Goal: Transaction & Acquisition: Purchase product/service

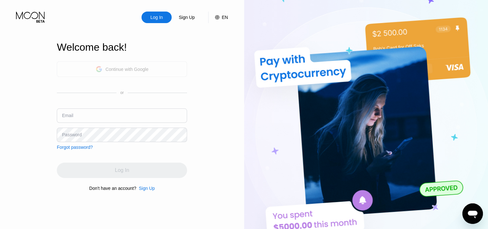
click at [128, 74] on div "Continue with Google" at bounding box center [122, 69] width 130 height 16
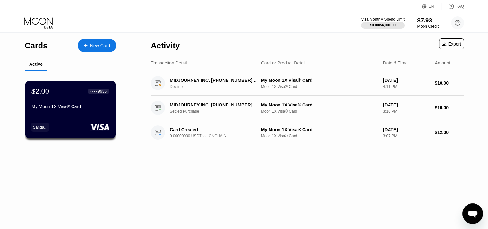
click at [425, 21] on div "$7.93" at bounding box center [427, 20] width 21 height 7
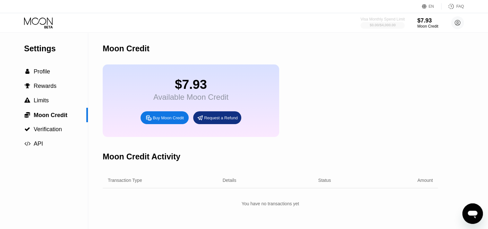
click at [377, 23] on div "$0.00 / $4,000.00" at bounding box center [382, 25] width 26 height 4
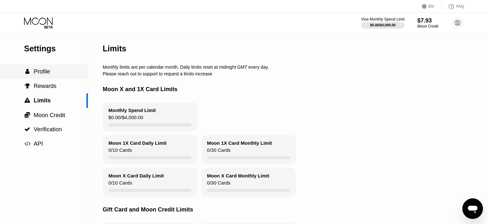
click at [46, 75] on span "Profile" at bounding box center [42, 71] width 16 height 6
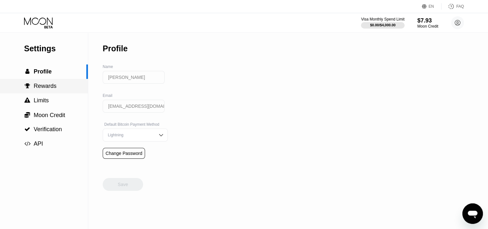
click at [47, 92] on div " Rewards" at bounding box center [44, 86] width 88 height 14
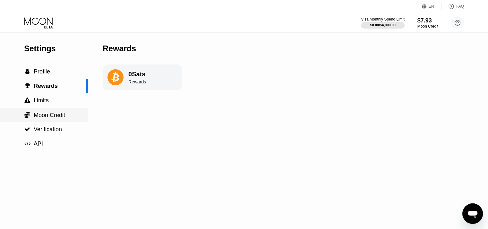
click at [54, 114] on span "Moon Credit" at bounding box center [49, 115] width 31 height 6
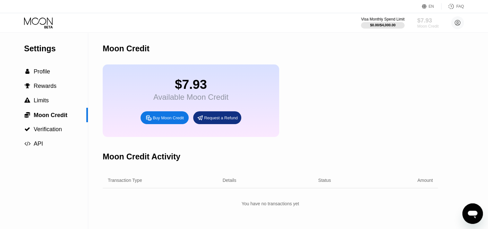
click at [421, 24] on div "Moon Credit" at bounding box center [427, 26] width 21 height 4
click at [48, 17] on icon at bounding box center [39, 22] width 30 height 11
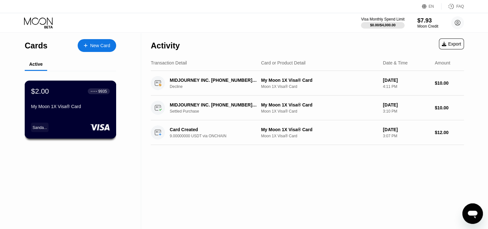
click at [64, 116] on div "$2.00 ● ● ● ● 9935 My Moon 1X Visa® Card Sanda..." at bounding box center [71, 109] width 92 height 58
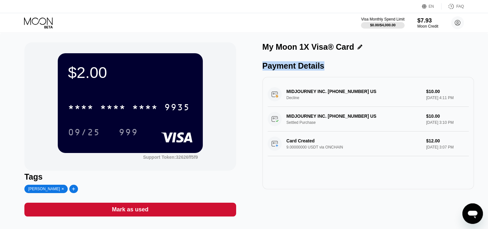
drag, startPoint x: 425, startPoint y: 25, endPoint x: 414, endPoint y: 34, distance: 14.1
click at [414, 34] on div "$2.00 * * * * * * * * * * * * 9935 09/25 999 Support Token: 32626ff5f9 Tags San…" at bounding box center [244, 133] width 488 height 200
click at [357, 46] on icon at bounding box center [359, 47] width 5 height 5
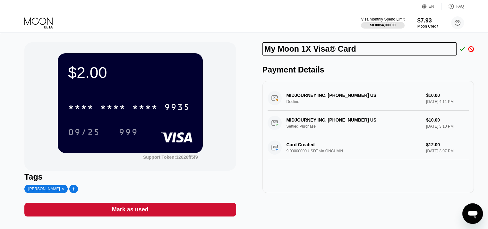
click at [377, 59] on div "My Moon 1X Visa® Card" at bounding box center [367, 50] width 211 height 16
click at [460, 51] on icon at bounding box center [462, 49] width 5 height 6
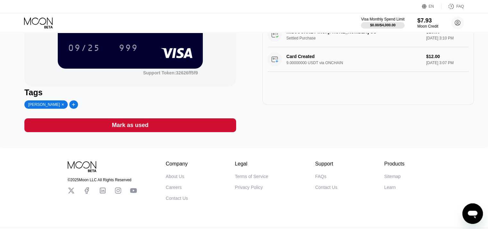
scroll to position [37, 0]
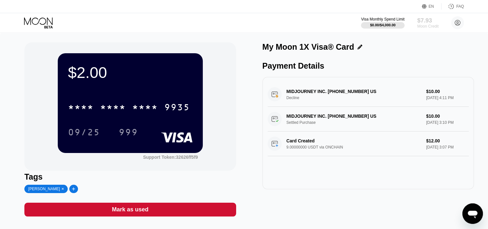
click at [428, 21] on div "$7.93" at bounding box center [427, 20] width 21 height 7
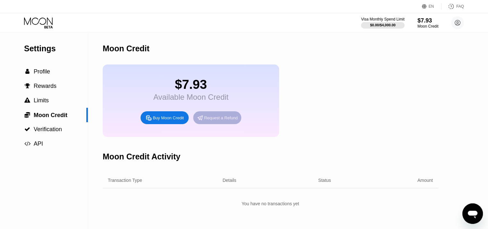
click at [211, 121] on div "Request a Refund" at bounding box center [221, 117] width 34 height 5
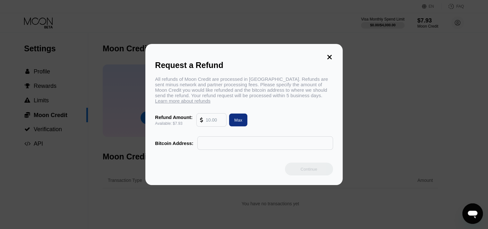
click at [218, 124] on input "text" at bounding box center [214, 120] width 17 height 13
click at [332, 54] on icon at bounding box center [329, 57] width 7 height 7
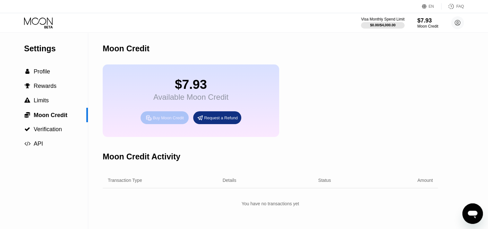
click at [167, 124] on div "Buy Moon Credit" at bounding box center [164, 117] width 48 height 13
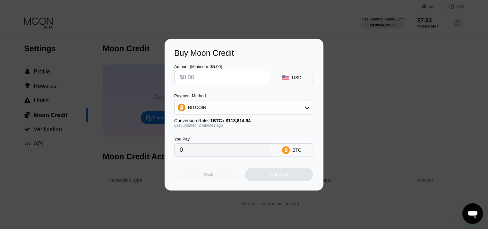
click at [212, 177] on div "Back" at bounding box center [208, 174] width 10 height 5
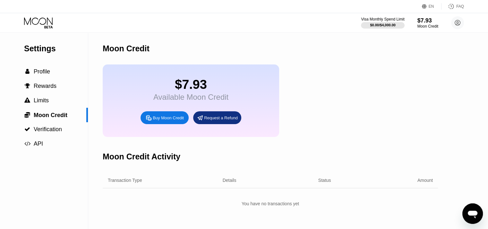
click at [204, 87] on div "$7.93" at bounding box center [190, 84] width 75 height 14
click at [42, 25] on icon at bounding box center [39, 22] width 30 height 11
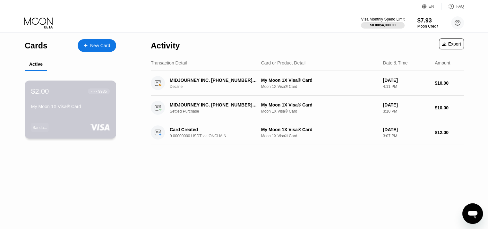
click at [87, 116] on div "$2.00 ● ● ● ● 9935 My Moon 1X Visa® Card Sanda..." at bounding box center [71, 109] width 92 height 58
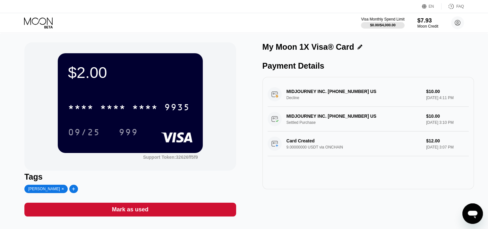
click at [92, 74] on div "$2.00" at bounding box center [130, 72] width 124 height 18
click at [233, 99] on div "$2.00 * * * * * * * * * * * * 9935 09/25 999 Support Token: 32626ff5f9" at bounding box center [129, 106] width 211 height 128
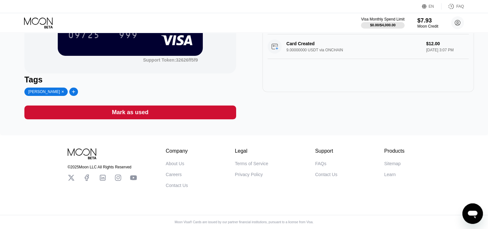
scroll to position [104, 0]
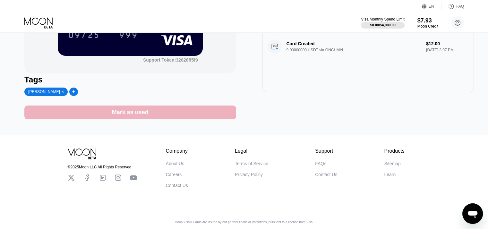
click at [151, 110] on div "Mark as used" at bounding box center [129, 113] width 211 height 14
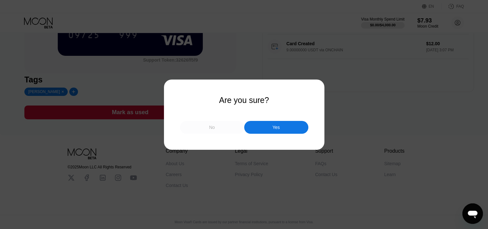
click at [208, 126] on div "No" at bounding box center [212, 127] width 64 height 13
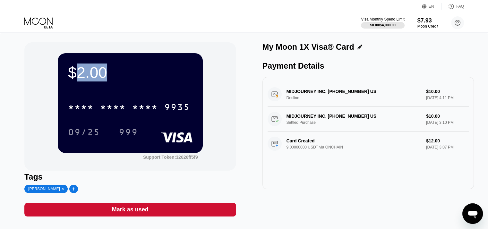
scroll to position [0, 0]
click at [455, 21] on icon at bounding box center [457, 22] width 5 height 5
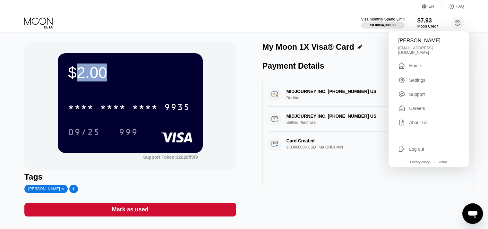
click at [359, 83] on div "MIDJOURNEY INC. +16503794800 US Decline $10.00 Aug 17, 2025 4:11 PM MIDJOURNEY …" at bounding box center [367, 133] width 211 height 112
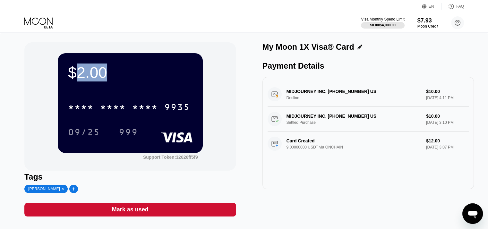
click at [357, 48] on icon at bounding box center [359, 47] width 5 height 5
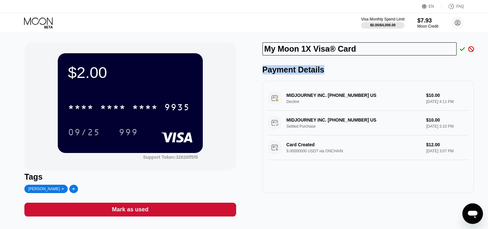
drag, startPoint x: 374, startPoint y: 69, endPoint x: 463, endPoint y: 47, distance: 91.3
click at [463, 47] on div "My Moon 1X Visa® Card Payment Details MIDJOURNEY INC. +16503794800 US Decline $…" at bounding box center [367, 129] width 211 height 174
click at [463, 47] on icon at bounding box center [462, 49] width 5 height 6
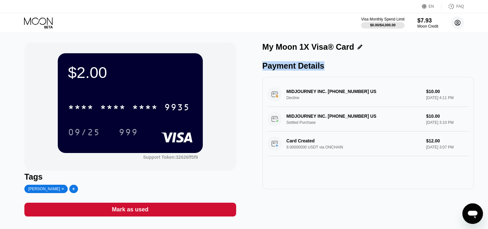
click at [456, 23] on circle at bounding box center [457, 22] width 13 height 13
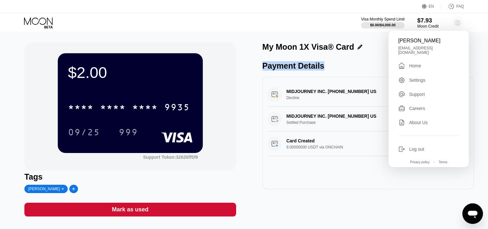
drag, startPoint x: 455, startPoint y: 21, endPoint x: 425, endPoint y: 24, distance: 29.6
click at [425, 24] on div "Visa Monthly Spend Limit $0.00 / $4,000.00 $7.93 Moon Credit Sanda Loic sanda.l…" at bounding box center [412, 22] width 103 height 13
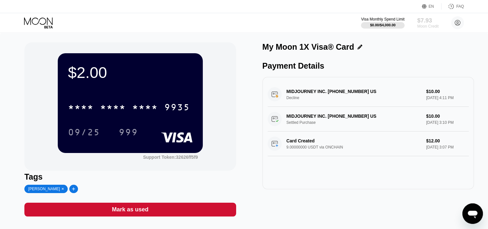
click at [425, 24] on div "Moon Credit" at bounding box center [427, 26] width 21 height 4
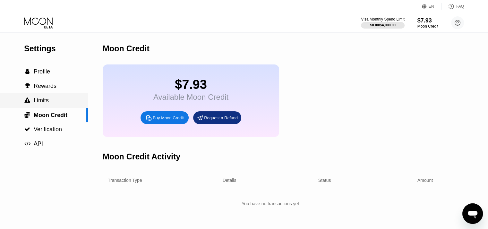
click at [52, 97] on div " Limits" at bounding box center [44, 100] width 88 height 14
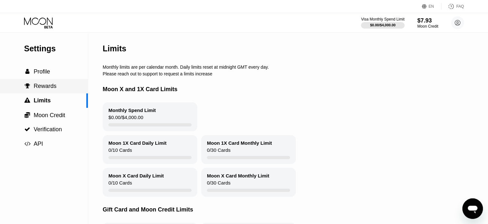
click at [52, 89] on span "Rewards" at bounding box center [45, 86] width 23 height 6
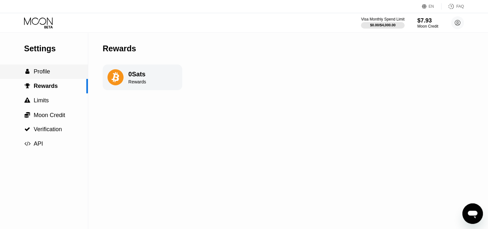
click at [44, 69] on div " Profile" at bounding box center [44, 71] width 88 height 14
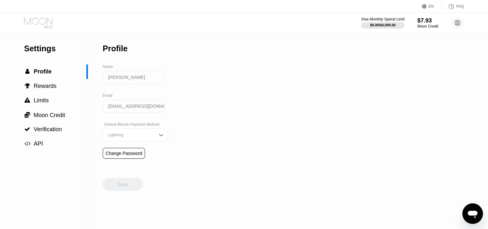
click at [40, 25] on icon at bounding box center [39, 22] width 30 height 11
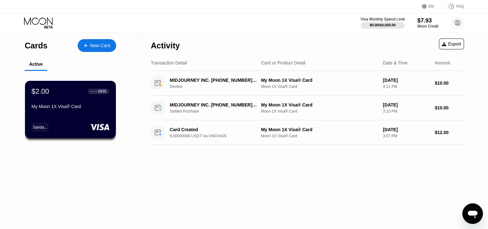
click at [382, 23] on div "$0.00 / $4,000.00" at bounding box center [382, 25] width 26 height 4
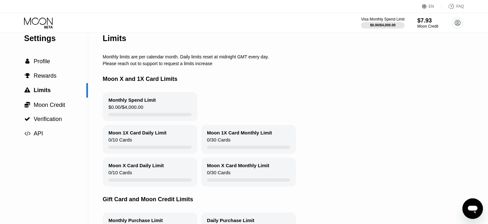
scroll to position [6, 0]
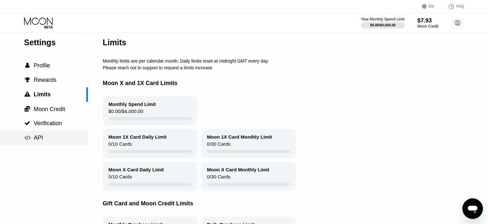
click at [28, 144] on div " API" at bounding box center [44, 138] width 88 height 14
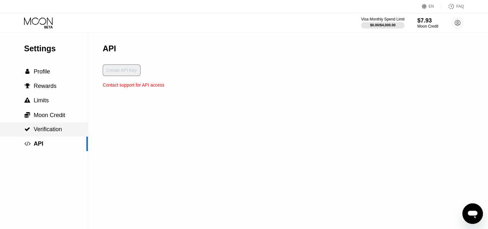
click at [56, 125] on div " Verification" at bounding box center [44, 129] width 88 height 14
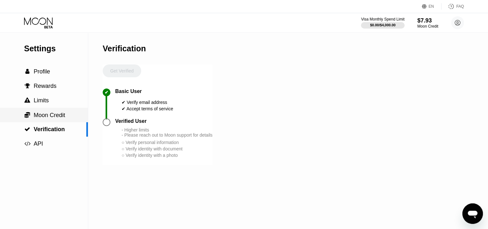
click at [55, 118] on span "Moon Credit" at bounding box center [49, 115] width 31 height 6
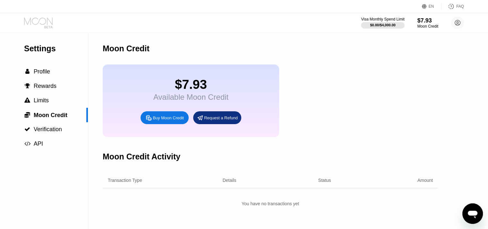
click at [38, 20] on icon at bounding box center [39, 22] width 30 height 11
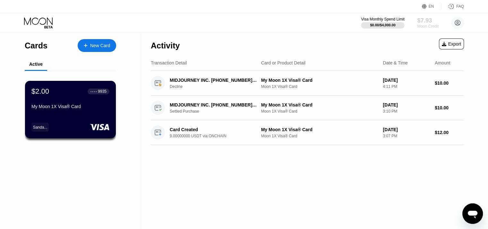
click at [423, 20] on div "$7.93" at bounding box center [427, 20] width 21 height 7
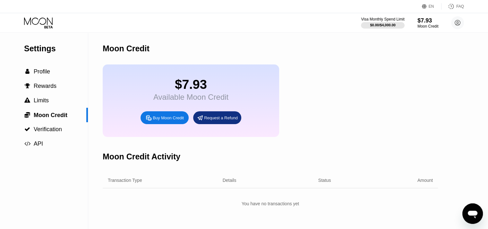
click at [179, 84] on div "$7.93" at bounding box center [190, 84] width 75 height 14
drag, startPoint x: 191, startPoint y: 93, endPoint x: 191, endPoint y: 104, distance: 11.2
click at [191, 102] on div "$7.93 Available Moon Credit" at bounding box center [190, 89] width 75 height 24
click at [191, 102] on div "Available Moon Credit" at bounding box center [190, 97] width 75 height 9
drag, startPoint x: 190, startPoint y: 147, endPoint x: 144, endPoint y: 165, distance: 50.1
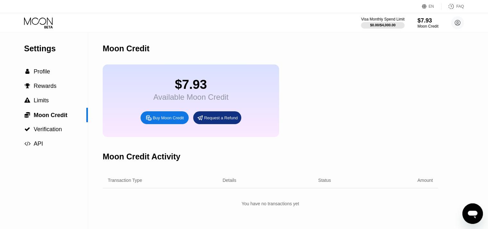
click at [144, 165] on div "Moon Credit Activity" at bounding box center [270, 157] width 335 height 32
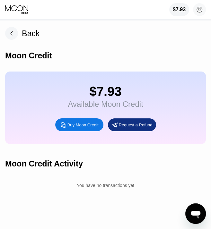
click at [21, 6] on icon at bounding box center [17, 10] width 24 height 10
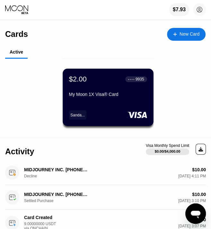
click at [106, 91] on div "$2.00 ● ● ● ● 9935 My Moon 1X Visa® Card" at bounding box center [108, 87] width 78 height 24
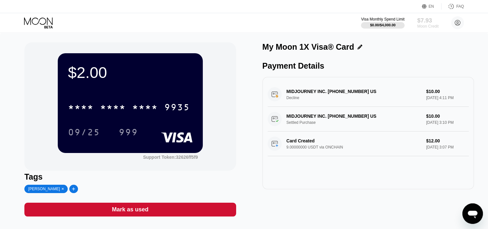
click at [421, 25] on div "Moon Credit" at bounding box center [427, 26] width 21 height 4
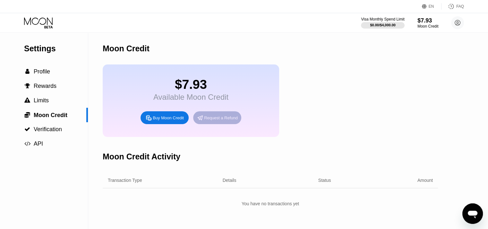
click at [222, 121] on div "Request a Refund" at bounding box center [221, 117] width 34 height 5
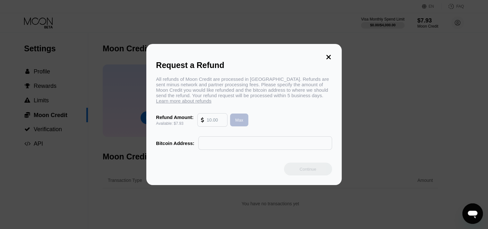
click at [238, 123] on div "Max" at bounding box center [239, 119] width 8 height 5
type input "7.93"
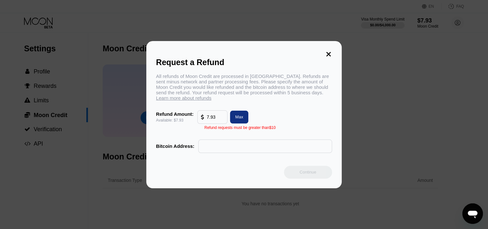
drag, startPoint x: 220, startPoint y: 119, endPoint x: 154, endPoint y: 123, distance: 65.8
click at [154, 123] on div "Request a Refund All refunds of Moon Credit are processed in Bitcoin. Refunds a…" at bounding box center [243, 114] width 195 height 147
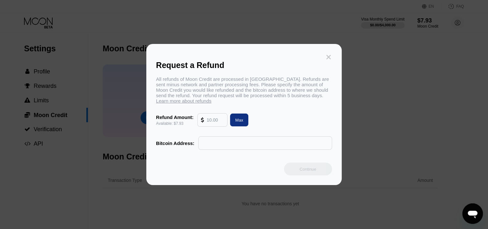
click at [331, 54] on icon at bounding box center [328, 57] width 7 height 7
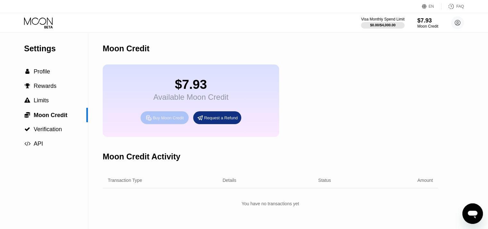
click at [170, 121] on div "Buy Moon Credit" at bounding box center [168, 117] width 31 height 5
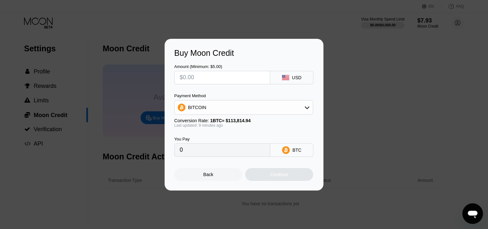
click at [203, 177] on div "Back" at bounding box center [208, 174] width 10 height 5
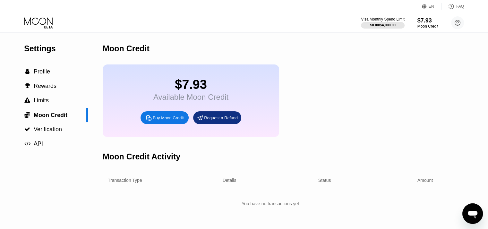
click at [455, 7] on div "FAQ" at bounding box center [452, 6] width 22 height 6
click at [419, 21] on div "$7.93" at bounding box center [427, 20] width 21 height 7
click at [49, 71] on span "Profile" at bounding box center [42, 71] width 16 height 6
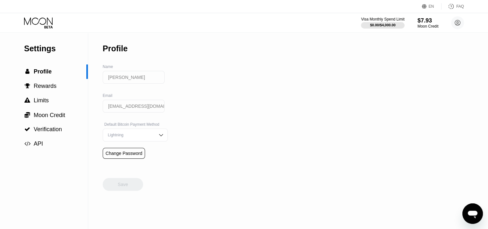
click at [36, 15] on div "Visa Monthly Spend Limit $0.00 / $4,000.00 $7.93 Moon Credit Sanda Loic sanda.l…" at bounding box center [244, 22] width 488 height 19
click at [38, 19] on icon at bounding box center [39, 22] width 30 height 11
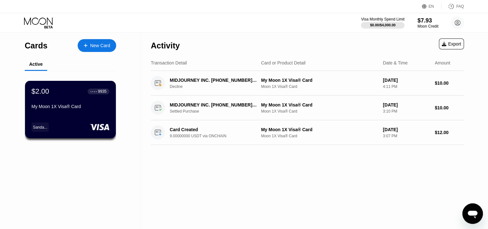
click at [61, 101] on div "$2.00 ● ● ● ● 9935 My Moon 1X Visa® Card" at bounding box center [70, 99] width 78 height 24
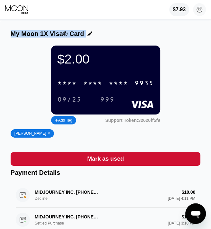
drag, startPoint x: 13, startPoint y: 35, endPoint x: 83, endPoint y: 35, distance: 70.6
click at [83, 35] on div "My Moon 1X Visa® Card" at bounding box center [106, 33] width 190 height 7
copy div "My Moon 1X Visa® Card"
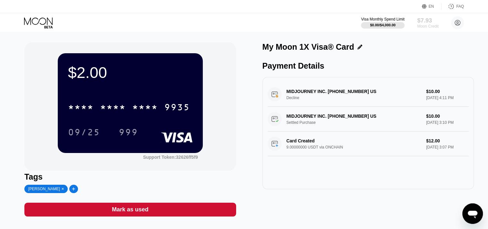
click at [422, 25] on div "Moon Credit" at bounding box center [427, 26] width 21 height 4
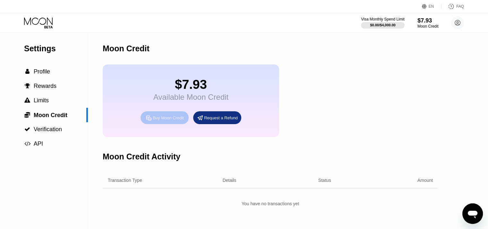
click at [156, 121] on div "Buy Moon Credit" at bounding box center [168, 117] width 31 height 5
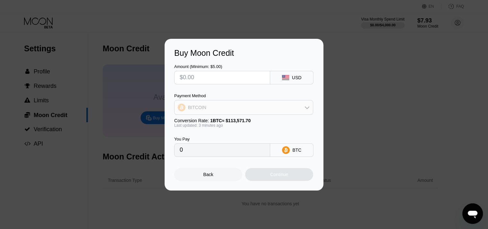
click at [255, 106] on div "BITCOIN" at bounding box center [243, 107] width 138 height 13
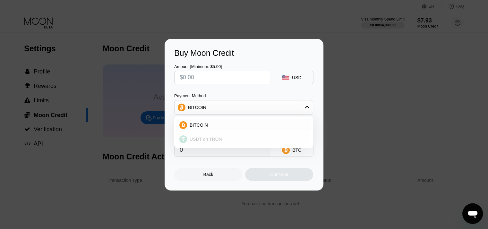
click at [219, 139] on span "USDT on TRON" at bounding box center [206, 139] width 32 height 5
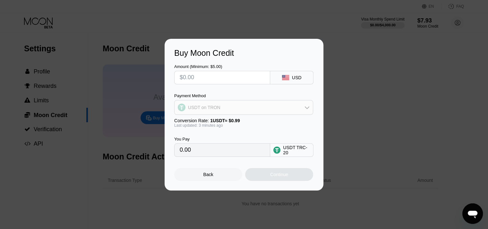
click at [245, 102] on div "USDT on TRON" at bounding box center [243, 107] width 138 height 13
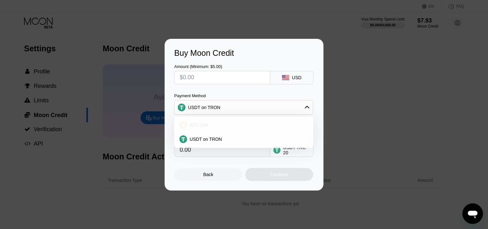
click at [224, 123] on div "BITCOIN" at bounding box center [247, 125] width 121 height 5
type input "0"
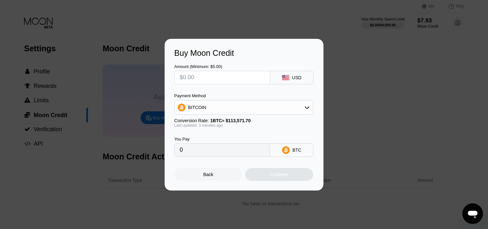
click at [341, 128] on div "Buy Moon Credit Amount (Minimum: $5.00) USD Payment Method BITCOIN Conversion R…" at bounding box center [244, 115] width 488 height 152
click at [221, 170] on div "Back" at bounding box center [208, 174] width 68 height 13
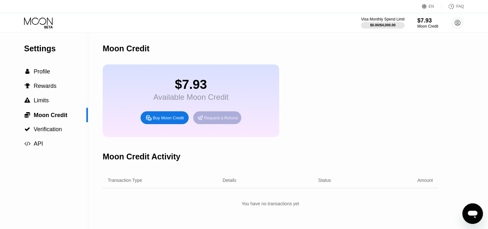
click at [216, 124] on div "Request a Refund" at bounding box center [217, 117] width 48 height 13
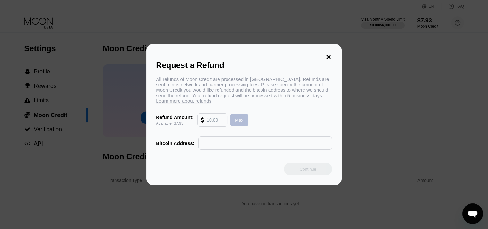
click at [239, 123] on div "Max" at bounding box center [239, 119] width 8 height 5
type input "7.93"
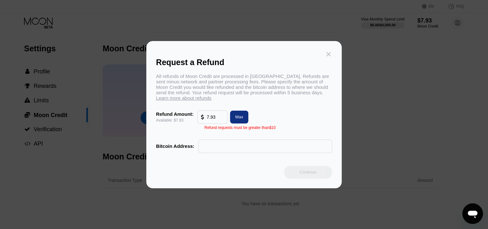
click at [329, 52] on icon at bounding box center [328, 54] width 4 height 4
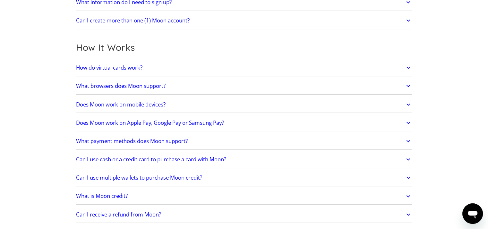
scroll to position [159, 0]
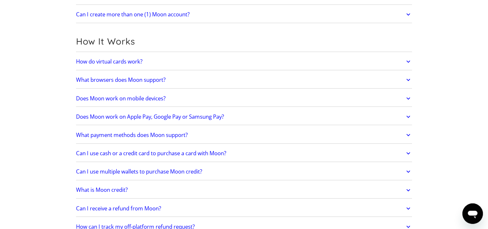
click at [406, 189] on icon at bounding box center [407, 190] width 7 height 12
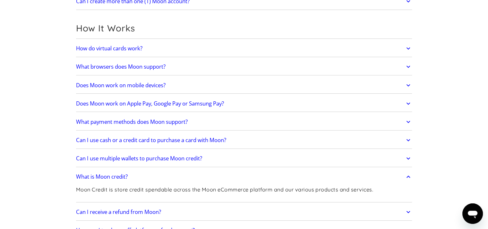
scroll to position [172, 0]
click at [406, 175] on icon at bounding box center [407, 178] width 7 height 12
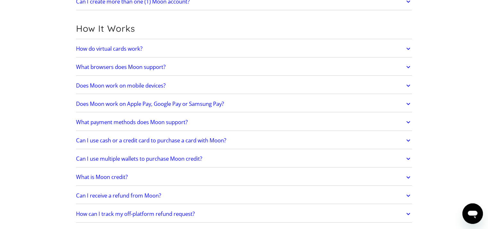
click at [408, 174] on icon at bounding box center [407, 178] width 7 height 12
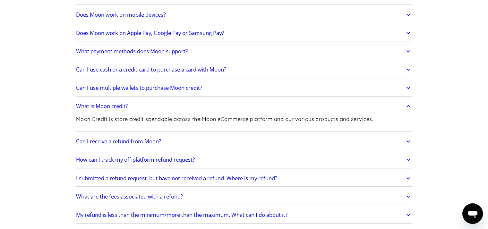
scroll to position [242, 0]
click at [94, 118] on p "Moon Credit is store credit spendable across the Moon eCommerce platform and ou…" at bounding box center [224, 119] width 297 height 8
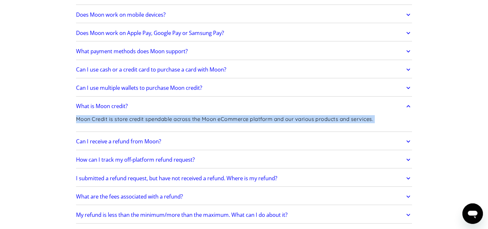
click at [94, 118] on p "Moon Credit is store credit spendable across the Moon eCommerce platform and ou…" at bounding box center [224, 119] width 297 height 8
copy div "Moon Credit is store credit spendable across the Moon eCommerce platform and ou…"
click at [409, 105] on icon at bounding box center [408, 106] width 4 height 2
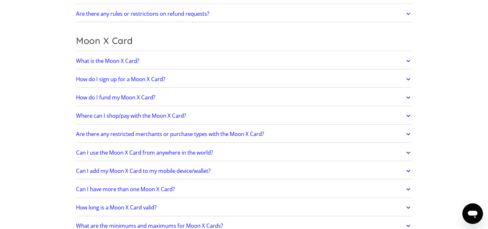
scroll to position [445, 0]
click at [408, 97] on icon at bounding box center [408, 98] width 4 height 2
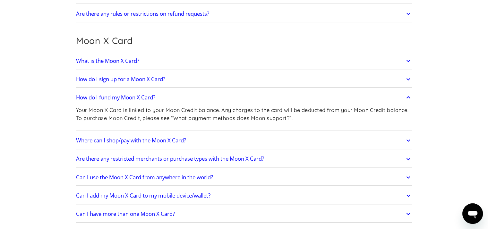
click at [408, 97] on icon at bounding box center [407, 98] width 7 height 12
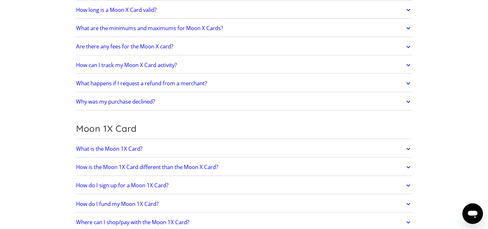
scroll to position [643, 0]
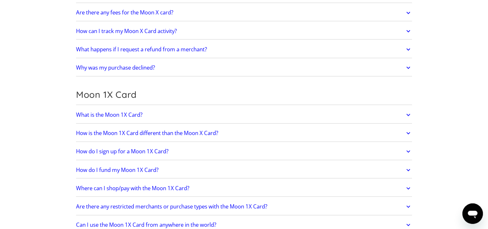
scroll to position [677, 0]
click at [399, 132] on link "How is the Moon 1X Card different than the Moon X Card?" at bounding box center [244, 132] width 336 height 13
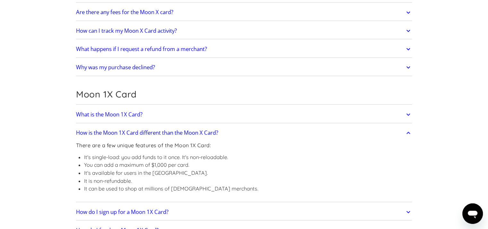
click at [399, 132] on link "How is the Moon 1X Card different than the Moon X Card?" at bounding box center [244, 132] width 336 height 13
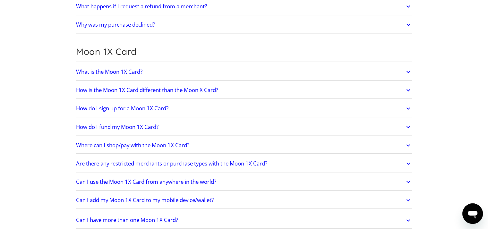
scroll to position [722, 0]
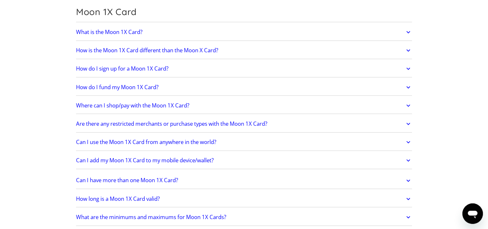
scroll to position [760, 0]
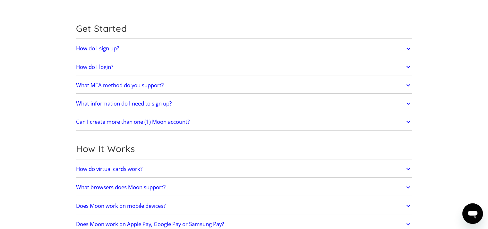
scroll to position [0, 0]
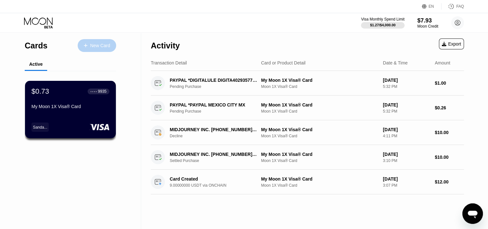
click at [91, 48] on div "New Card" at bounding box center [100, 45] width 20 height 5
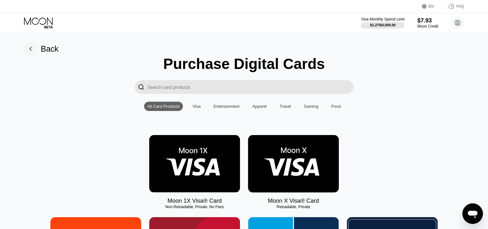
click at [283, 169] on img at bounding box center [293, 163] width 91 height 57
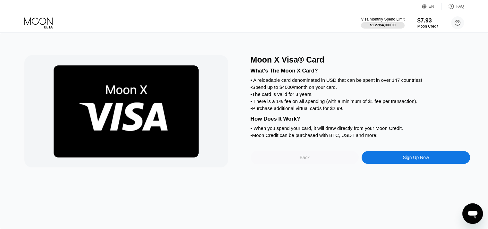
click at [287, 164] on div "Back" at bounding box center [304, 157] width 108 height 13
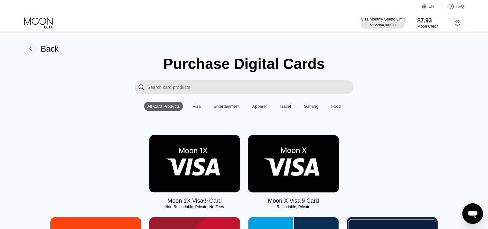
click at [184, 176] on img at bounding box center [194, 163] width 91 height 57
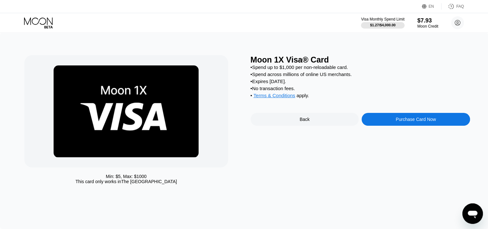
click at [313, 125] on div "Back" at bounding box center [304, 119] width 108 height 13
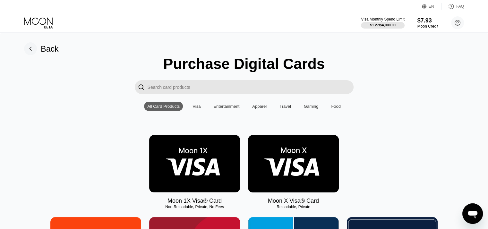
click at [282, 165] on img at bounding box center [293, 163] width 91 height 57
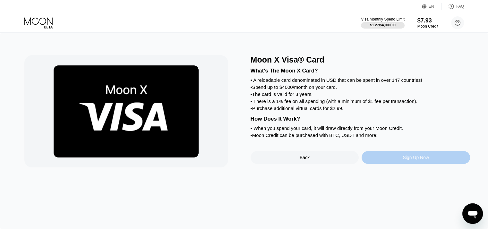
click at [398, 164] on div "Sign Up Now" at bounding box center [415, 157] width 108 height 13
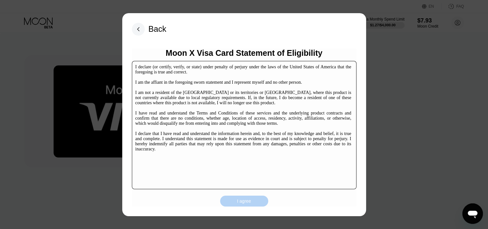
click at [244, 201] on div "I agree" at bounding box center [244, 201] width 14 height 6
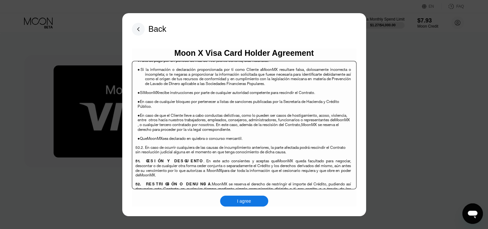
scroll to position [4160, 0]
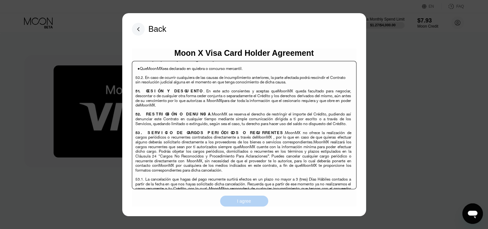
click at [239, 201] on div "I agree" at bounding box center [244, 201] width 14 height 6
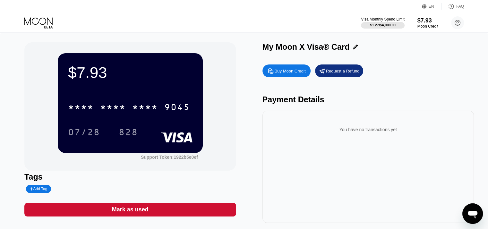
click at [42, 189] on div "Add Tag" at bounding box center [38, 189] width 17 height 4
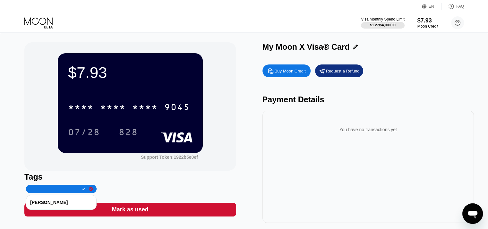
click at [55, 204] on div "[PERSON_NAME]" at bounding box center [61, 202] width 62 height 10
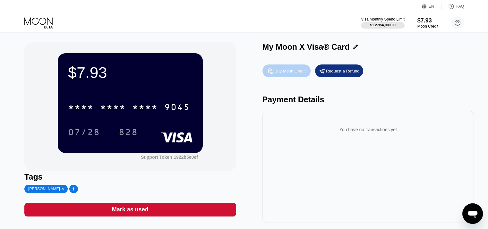
click at [289, 74] on div "Buy Moon Credit" at bounding box center [290, 70] width 31 height 5
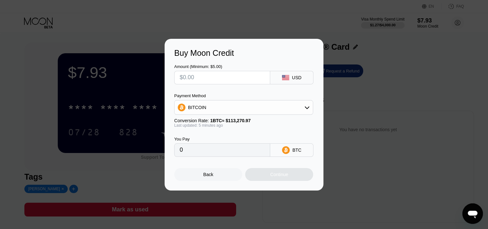
click at [375, 91] on div "Buy Moon Credit Amount (Minimum: $5.00) USD Payment Method BITCOIN Conversion R…" at bounding box center [244, 115] width 488 height 152
click at [196, 176] on div "Back" at bounding box center [208, 174] width 68 height 13
